Goal: Obtain resource: Download file/media

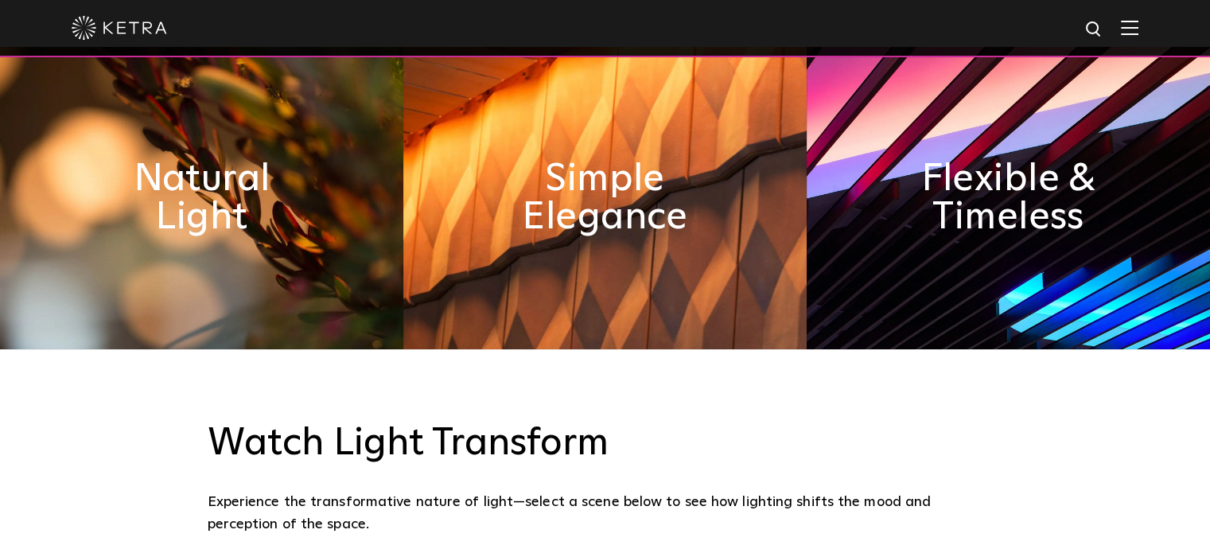
scroll to position [947, 0]
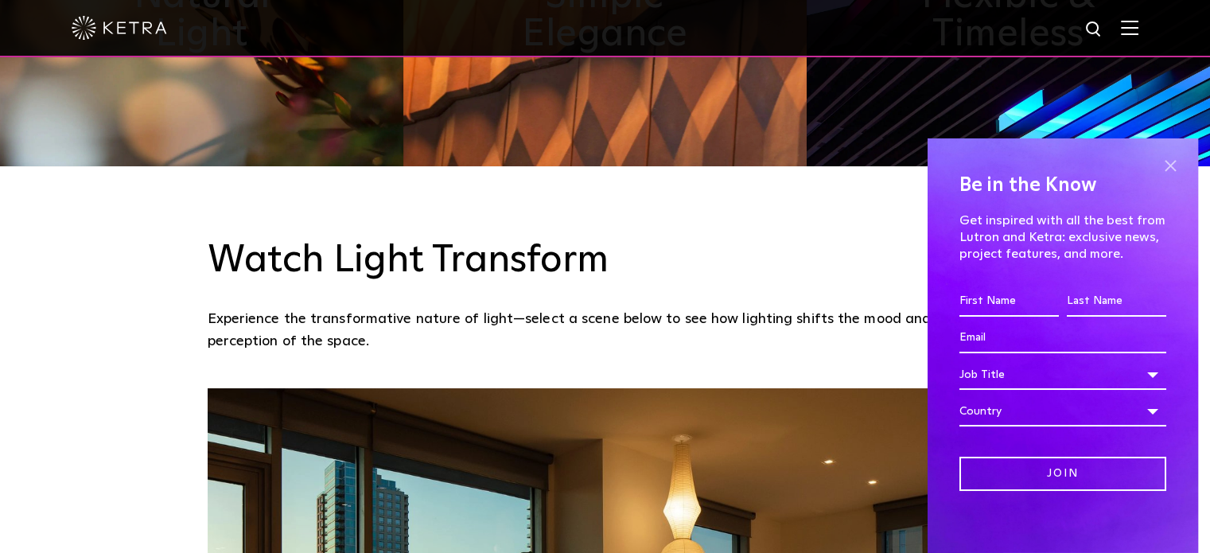
click at [1159, 162] on span at bounding box center [1171, 166] width 24 height 24
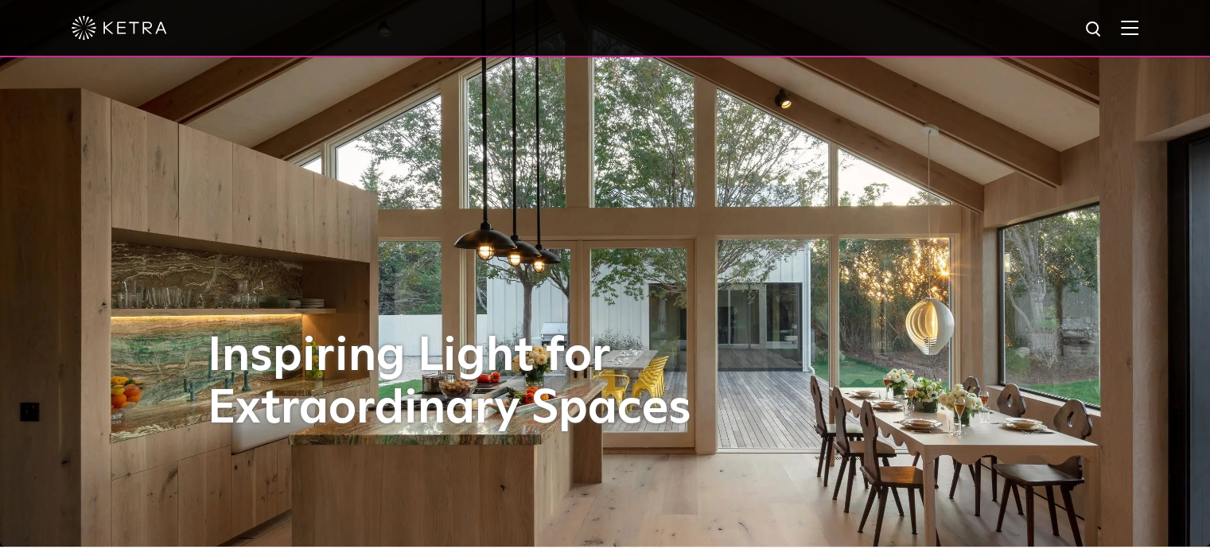
scroll to position [0, 0]
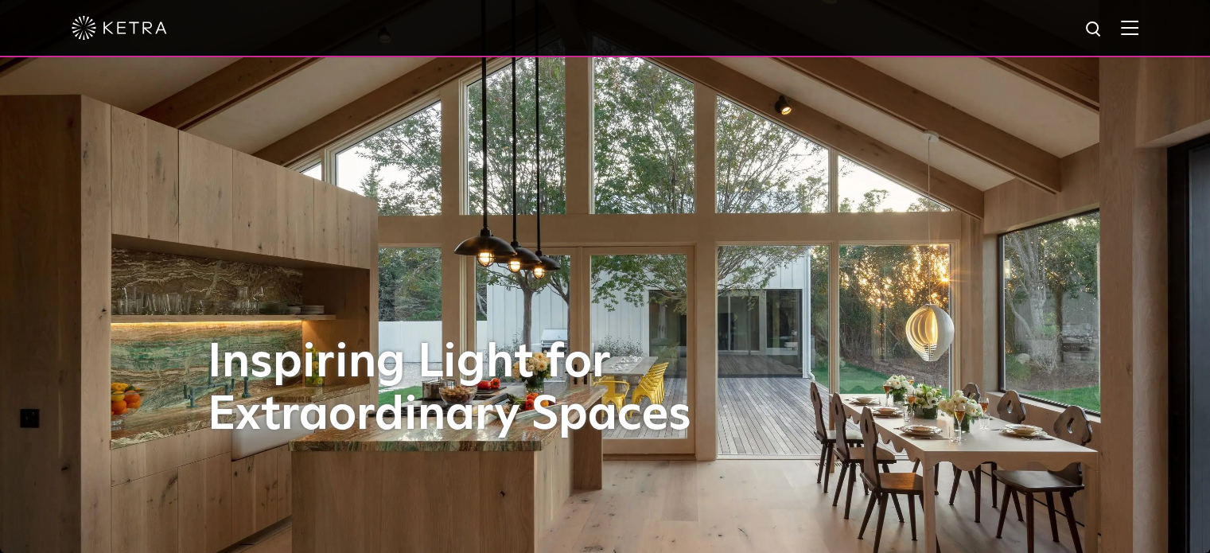
click at [1139, 30] on img at bounding box center [1130, 27] width 18 height 15
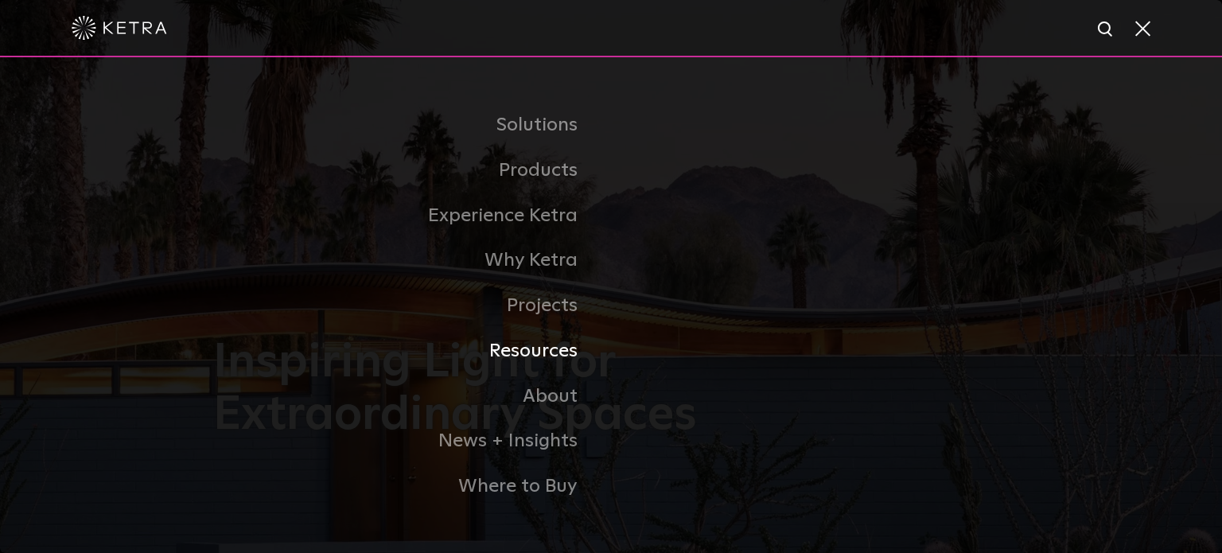
click at [555, 352] on link "Resources" at bounding box center [412, 351] width 398 height 45
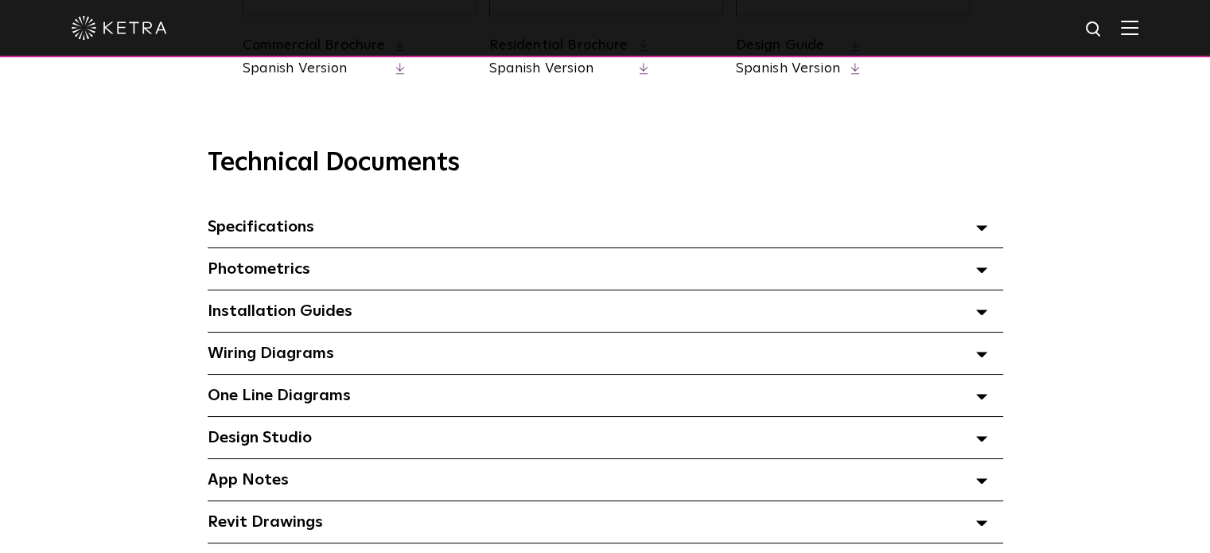
scroll to position [1056, 0]
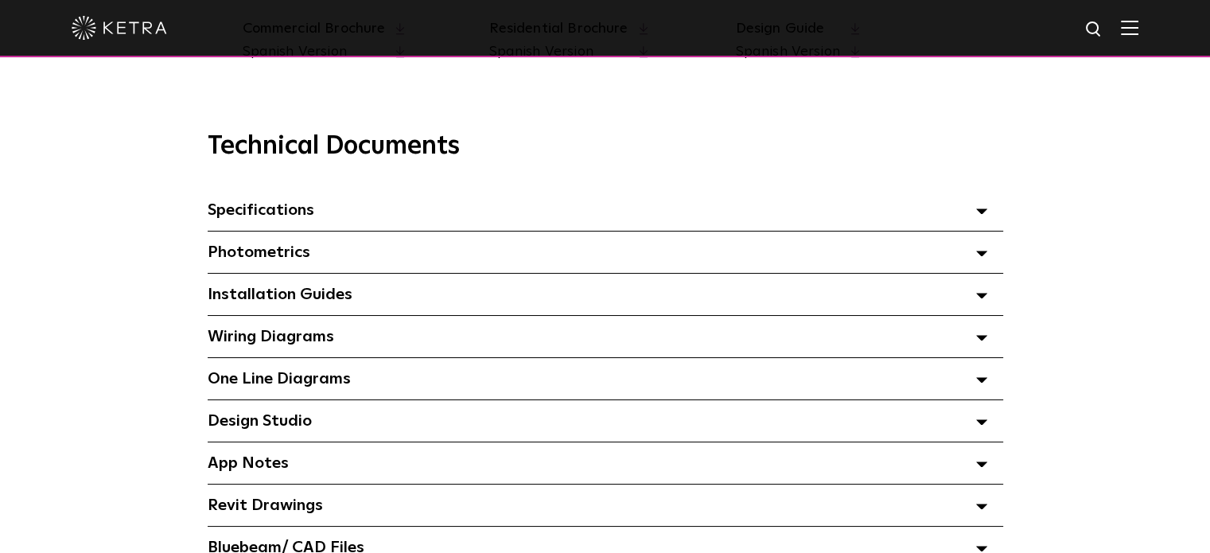
click at [983, 341] on polygon at bounding box center [982, 338] width 10 height 5
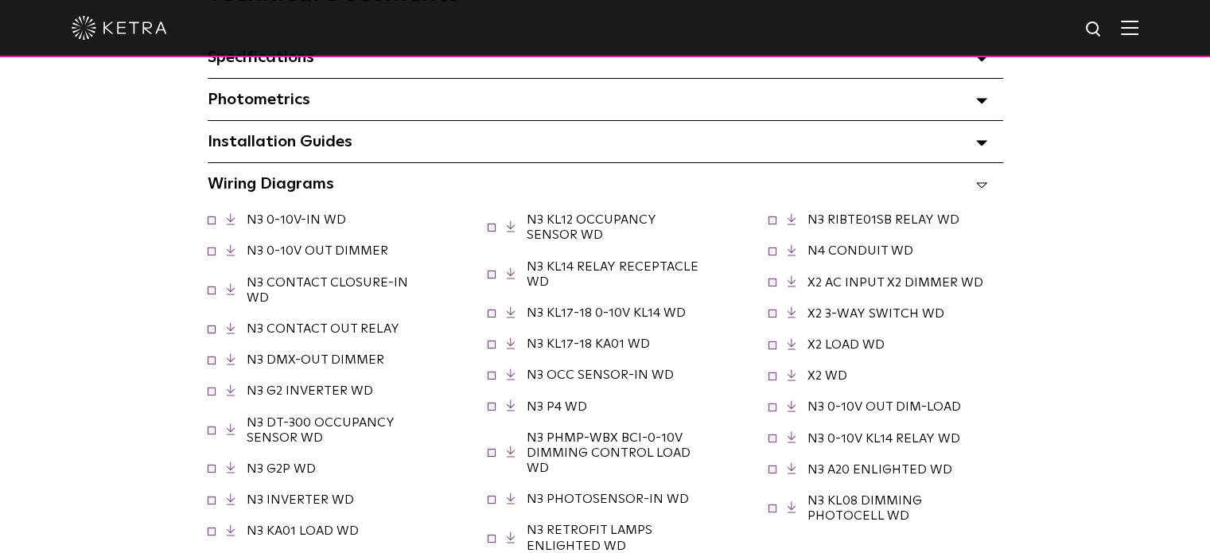
scroll to position [1216, 0]
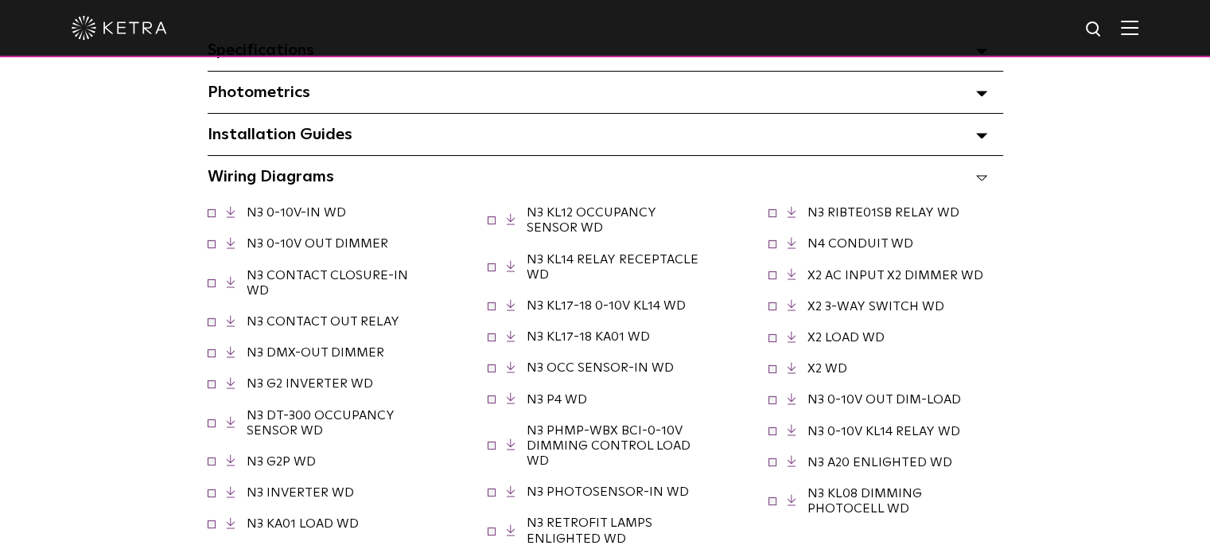
click at [981, 138] on icon at bounding box center [981, 136] width 11 height 6
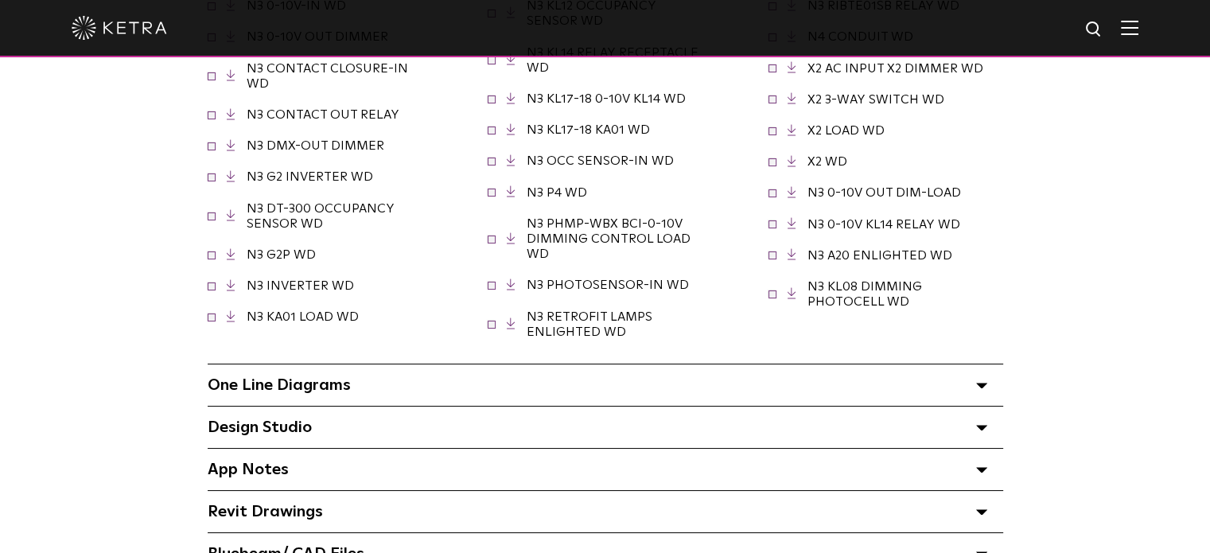
scroll to position [1703, 0]
click at [972, 388] on div "One Line Diagrams Select checkboxes to use the bulk download option below" at bounding box center [606, 384] width 796 height 41
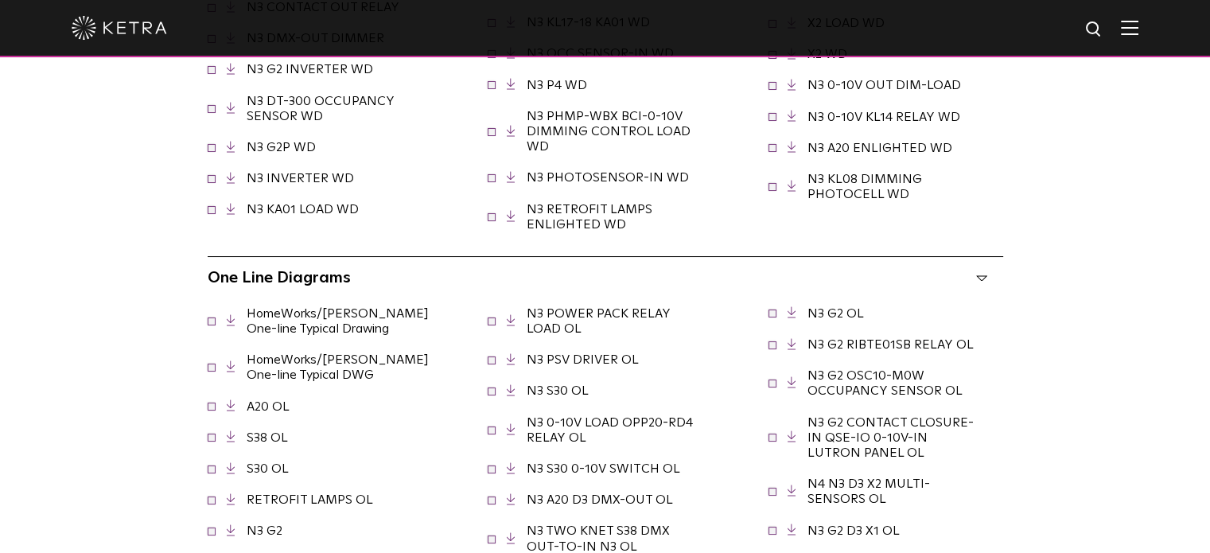
scroll to position [1813, 0]
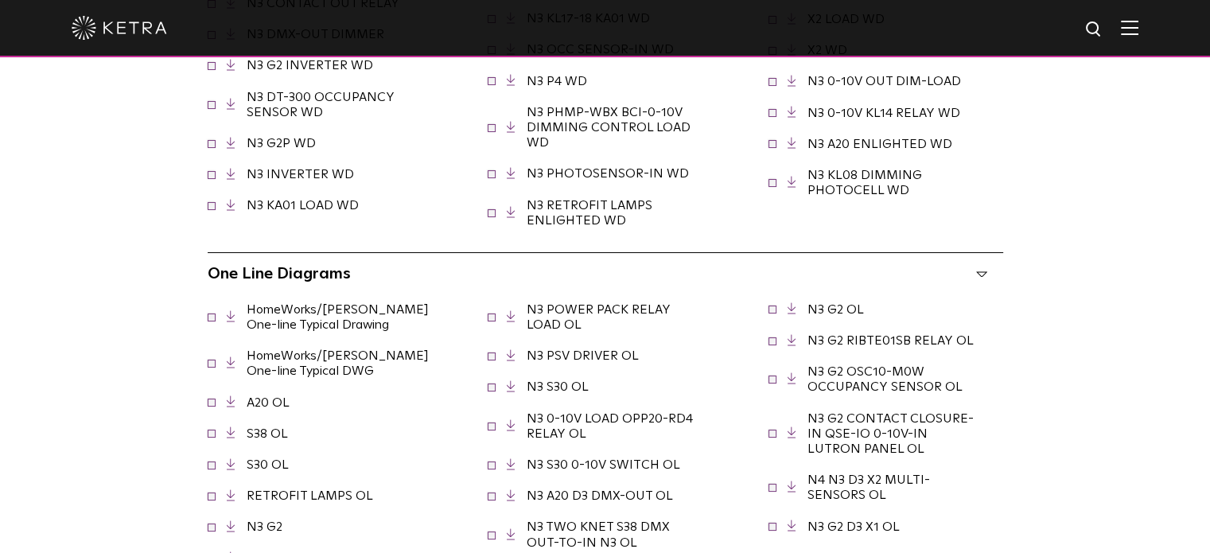
click at [306, 317] on link "HomeWorks/[PERSON_NAME] One-line Typical Drawing" at bounding box center [338, 317] width 182 height 28
